Goal: Task Accomplishment & Management: Manage account settings

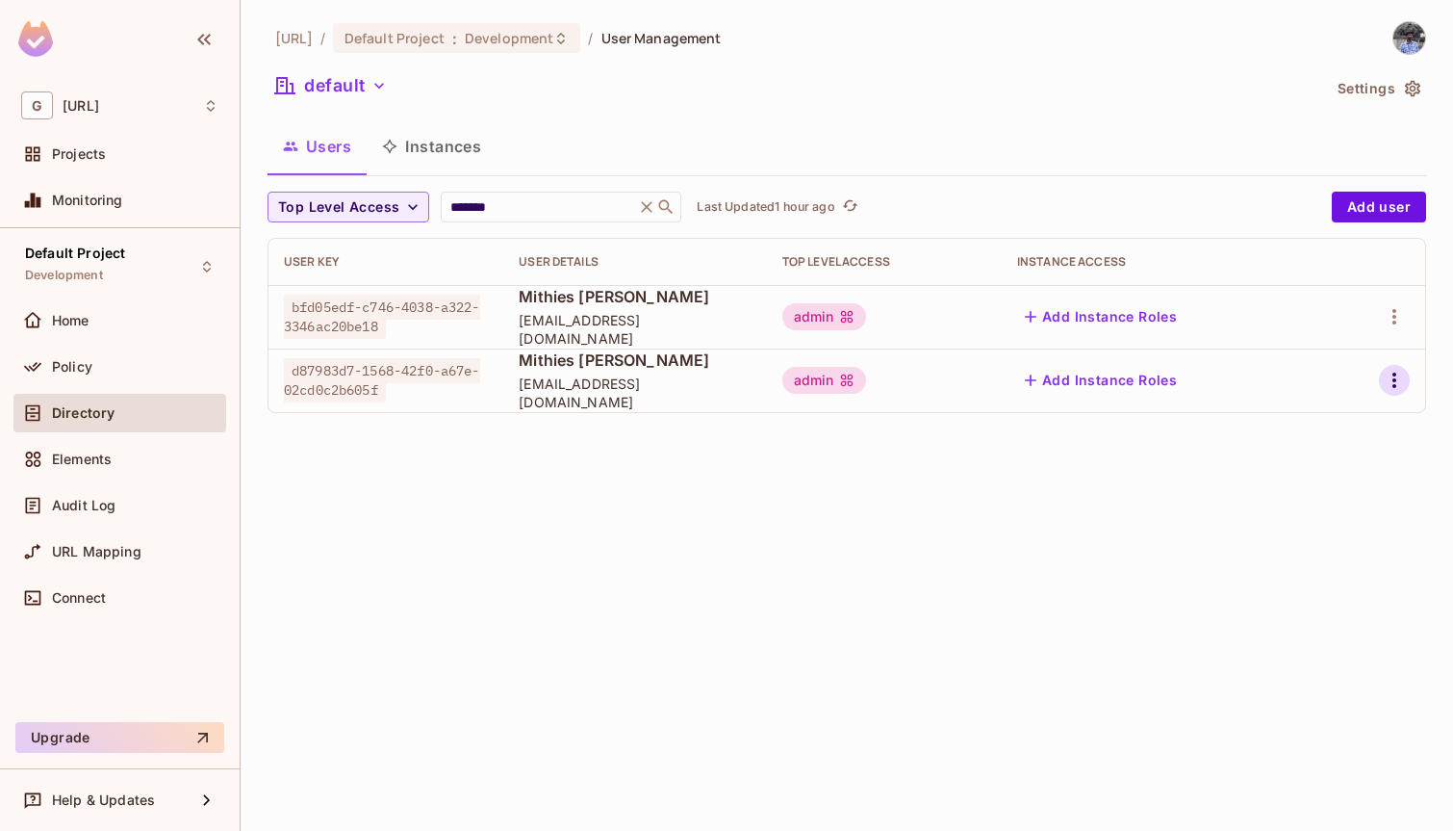
click at [1394, 391] on icon "button" at bounding box center [1394, 380] width 23 height 23
click at [1314, 508] on div "Delete User" at bounding box center [1318, 509] width 76 height 19
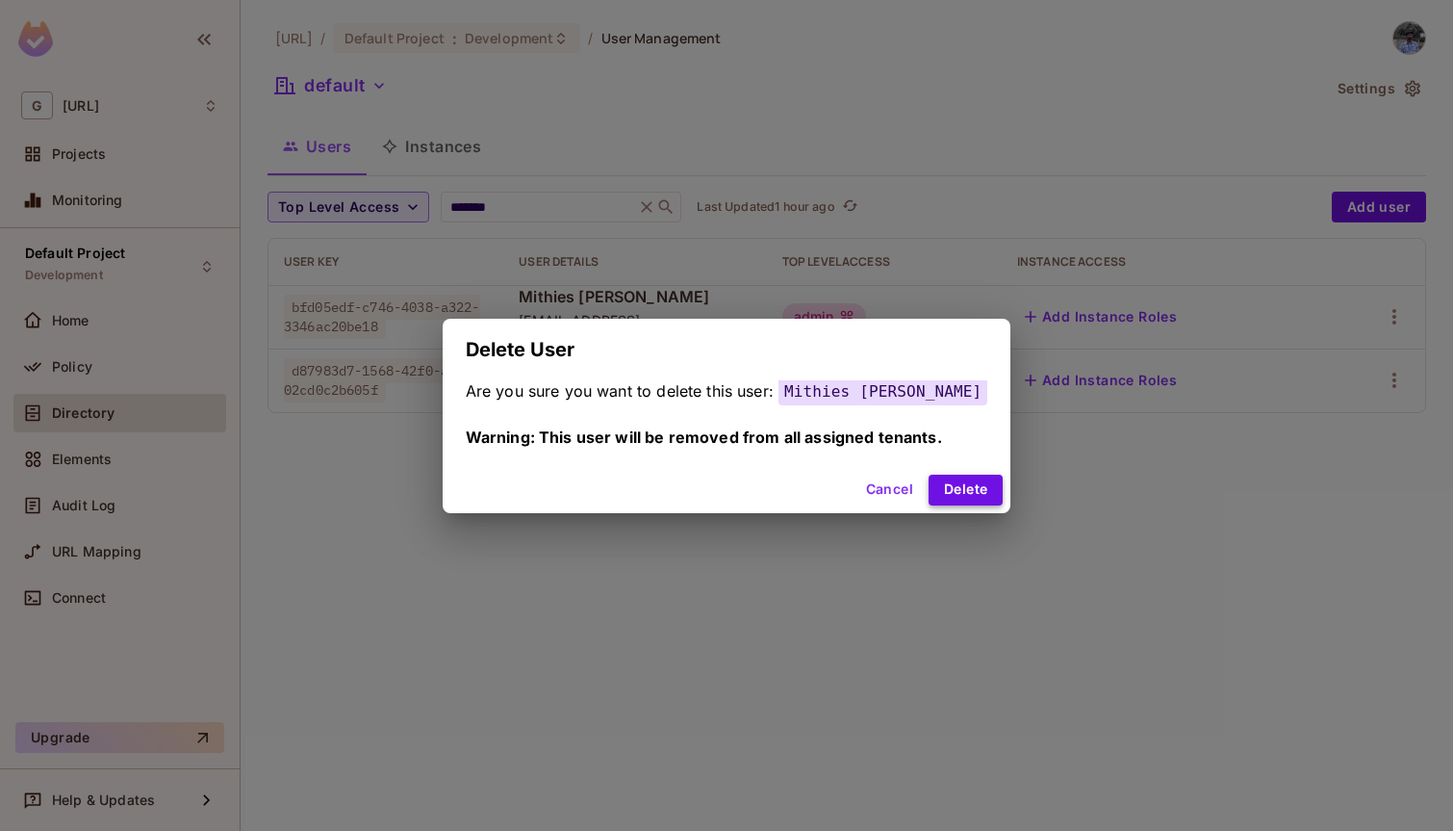
click at [950, 488] on button "Delete" at bounding box center [966, 490] width 74 height 31
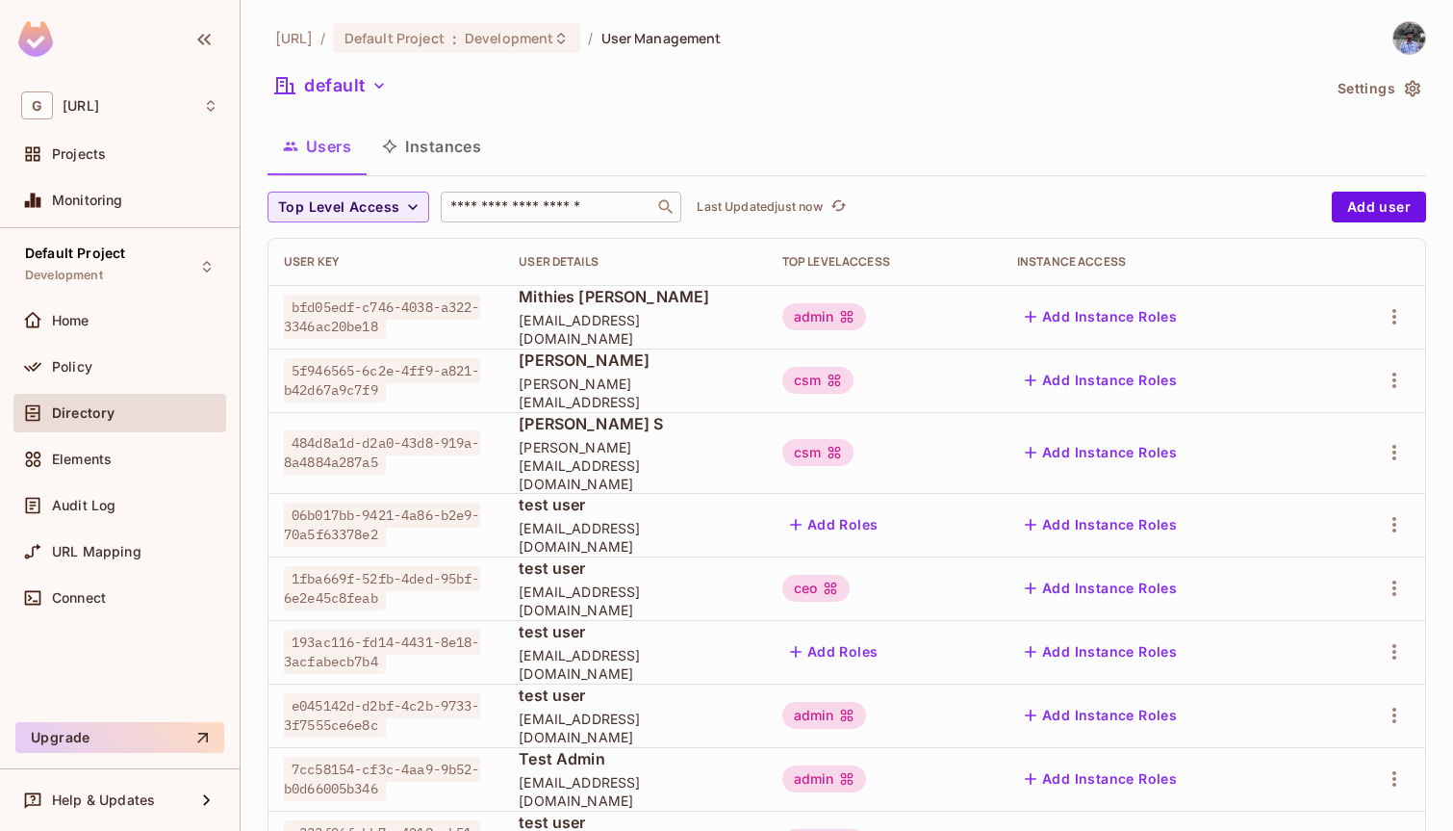
click at [548, 200] on input "text" at bounding box center [548, 206] width 202 height 19
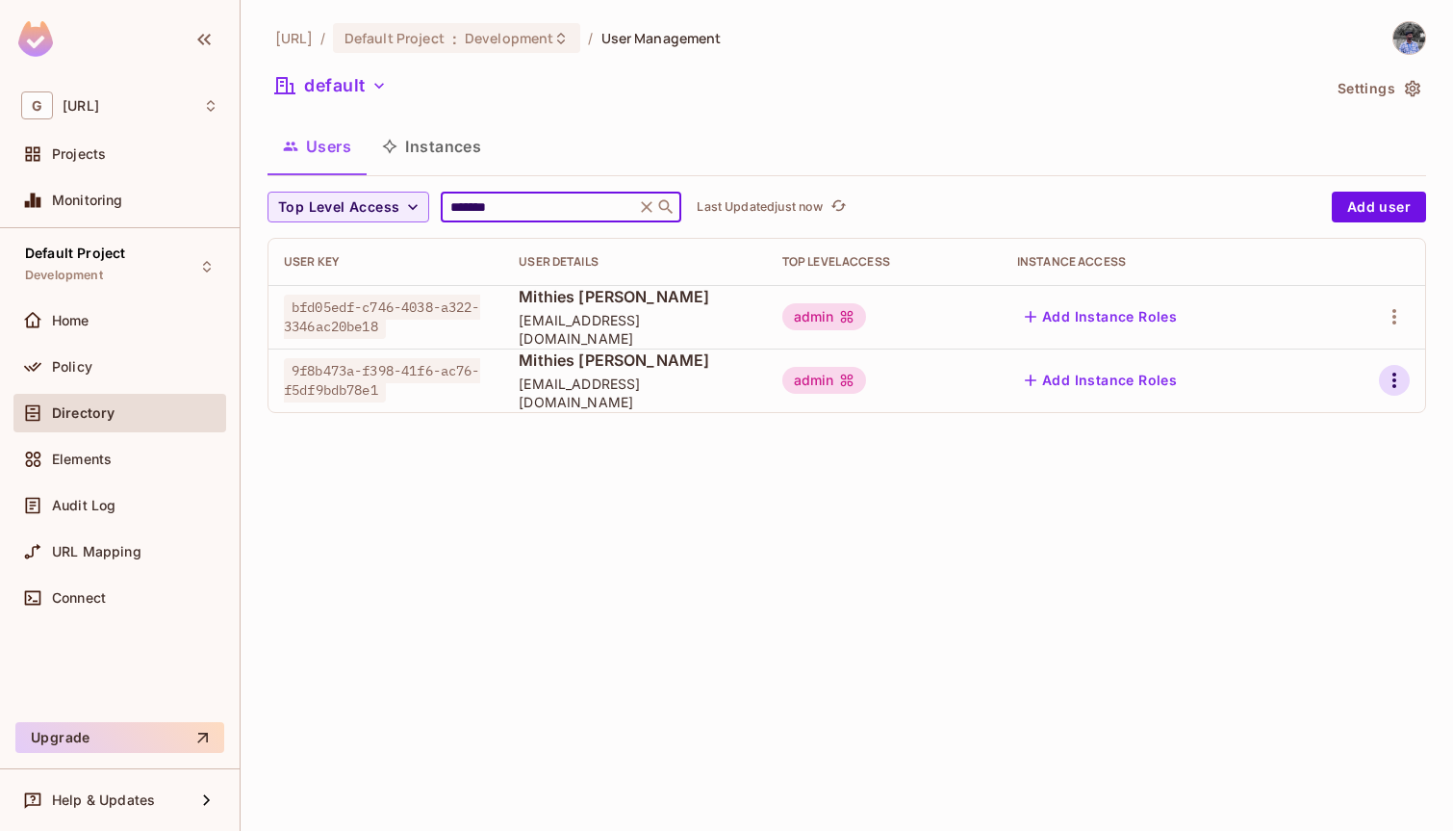
type input "*******"
click at [1392, 382] on icon "button" at bounding box center [1394, 380] width 23 height 23
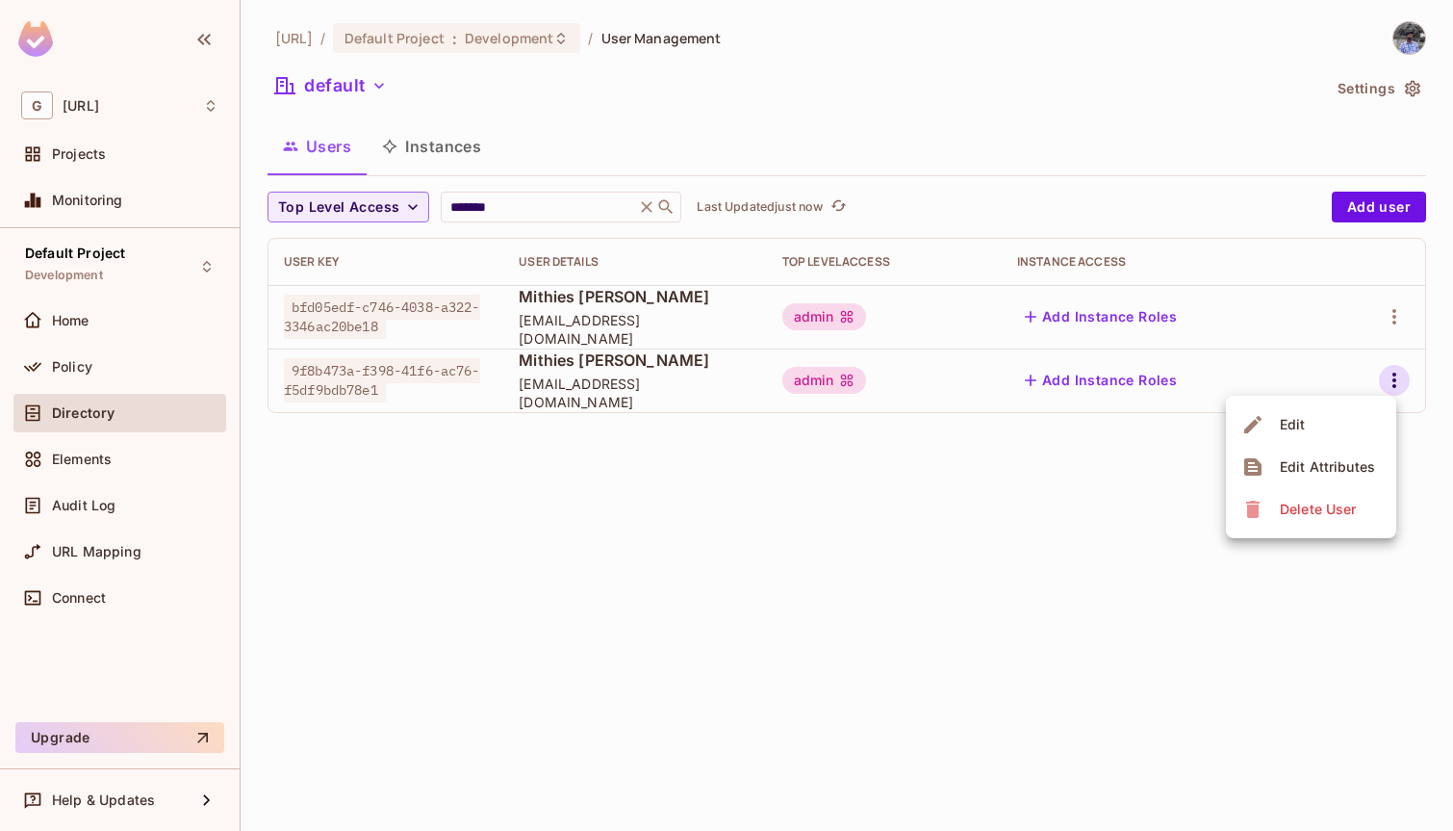
click at [1322, 513] on div "Delete User" at bounding box center [1318, 509] width 76 height 19
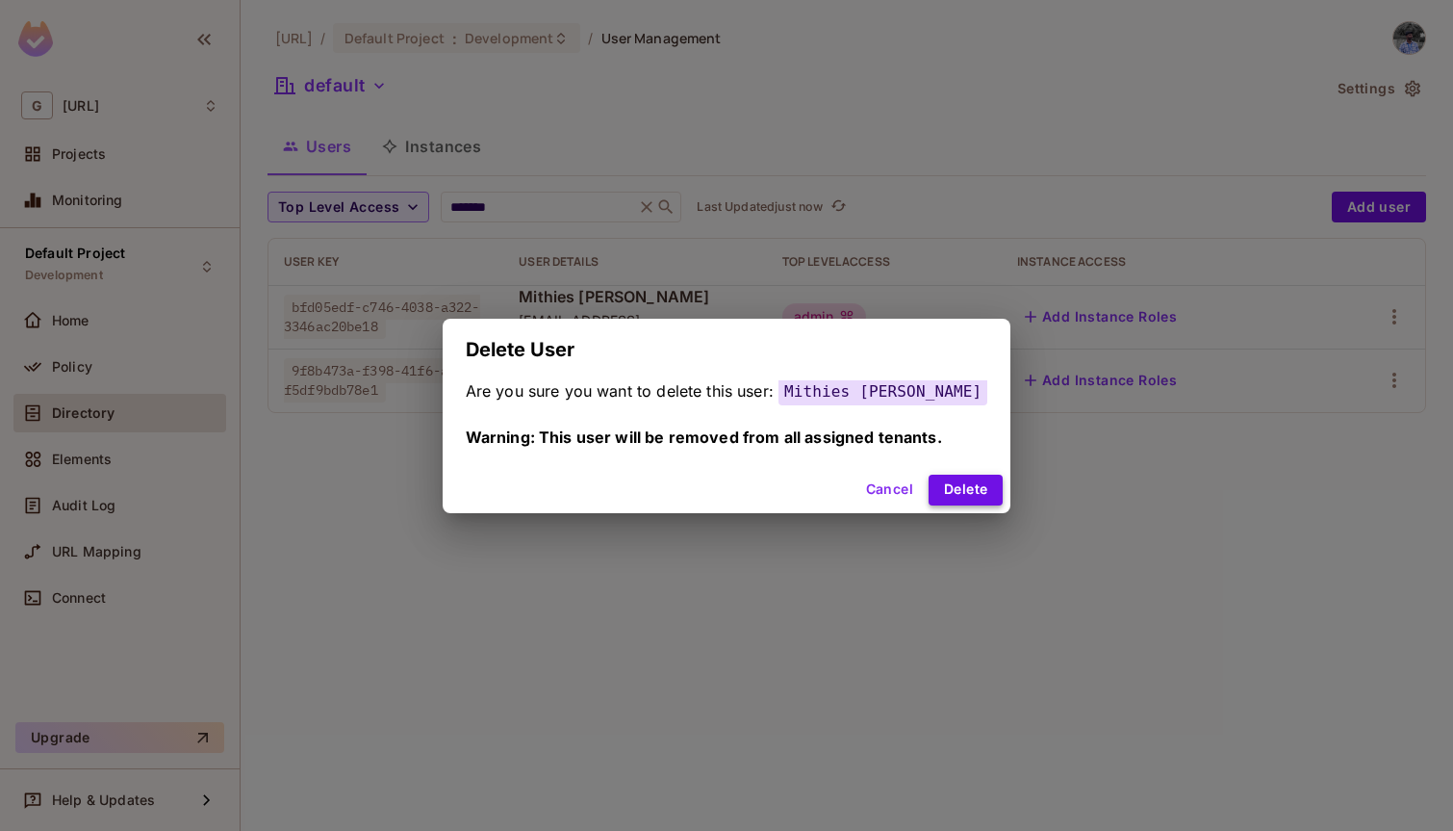
click at [958, 475] on button "Delete" at bounding box center [966, 490] width 74 height 31
